Goal: Transaction & Acquisition: Purchase product/service

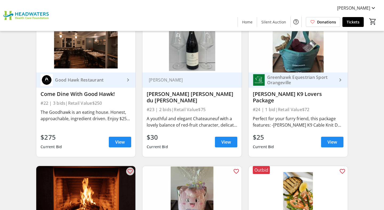
scroll to position [1094, 0]
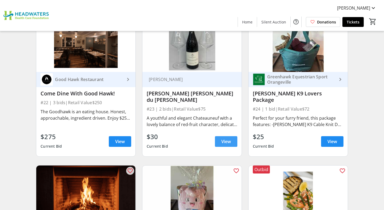
click at [233, 143] on span at bounding box center [226, 141] width 22 height 13
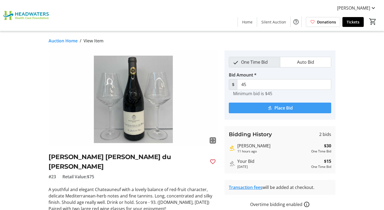
click at [287, 108] on span "Place Bid" at bounding box center [284, 108] width 18 height 6
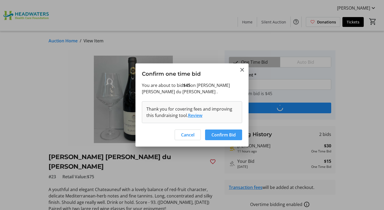
click at [216, 133] on span "Confirm Bid" at bounding box center [224, 135] width 24 height 6
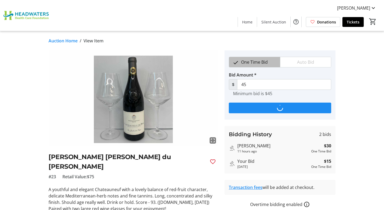
type input "60"
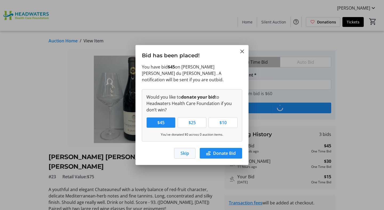
click at [184, 152] on span "Skip" at bounding box center [185, 153] width 9 height 6
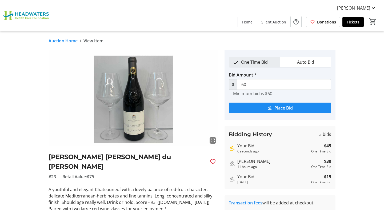
click at [61, 41] on link "Auction Home" at bounding box center [63, 41] width 29 height 6
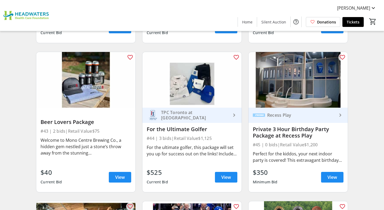
scroll to position [2098, 0]
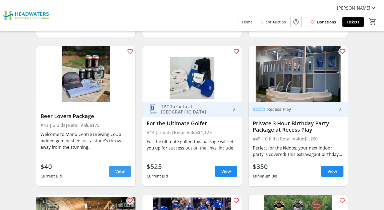
click at [122, 168] on span "View" at bounding box center [120, 171] width 10 height 6
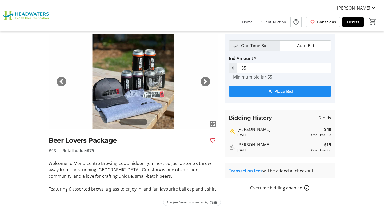
scroll to position [19, 0]
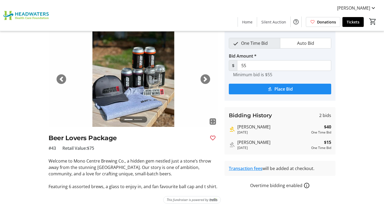
click at [138, 120] on li at bounding box center [138, 120] width 8 height 6
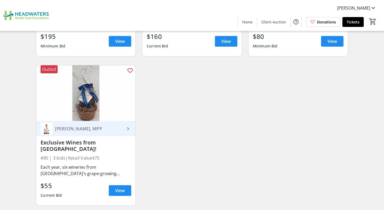
scroll to position [4164, 0]
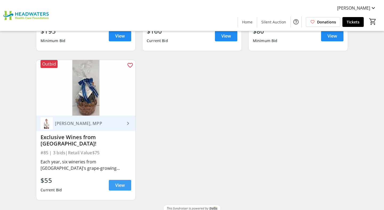
click at [115, 182] on span "View" at bounding box center [120, 185] width 10 height 6
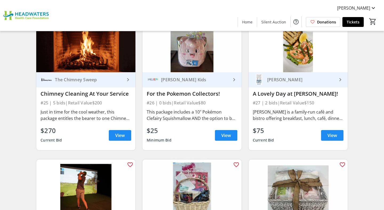
scroll to position [1227, 0]
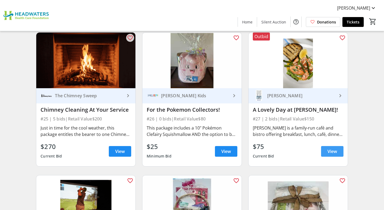
click at [330, 153] on span "View" at bounding box center [333, 151] width 10 height 6
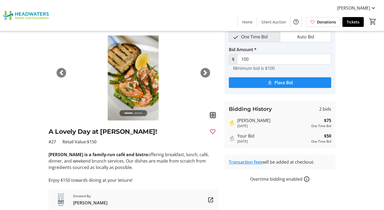
scroll to position [46, 0]
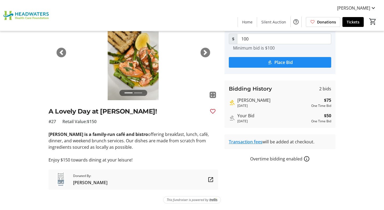
click at [90, 177] on span "Donated By:" at bounding box center [90, 176] width 34 height 5
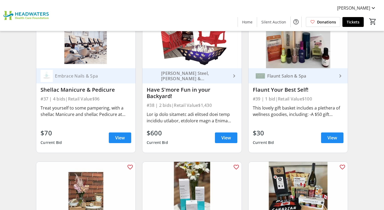
scroll to position [1847, 0]
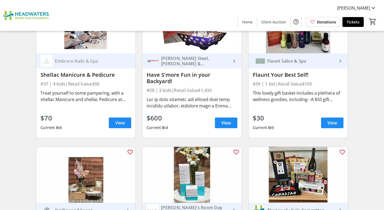
click at [139, 133] on div "favorite_outline [PERSON_NAME] Steel, [PERSON_NAME] & [PERSON_NAME] and The Gal…" at bounding box center [192, 67] width 106 height 149
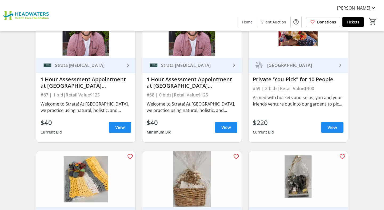
scroll to position [3339, 0]
